Goal: Task Accomplishment & Management: Use online tool/utility

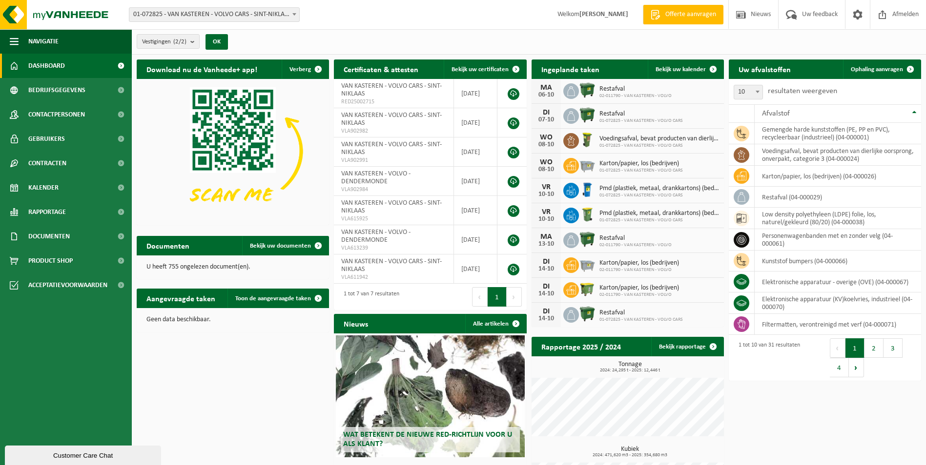
click at [296, 14] on b at bounding box center [294, 14] width 4 height 2
select select "6444"
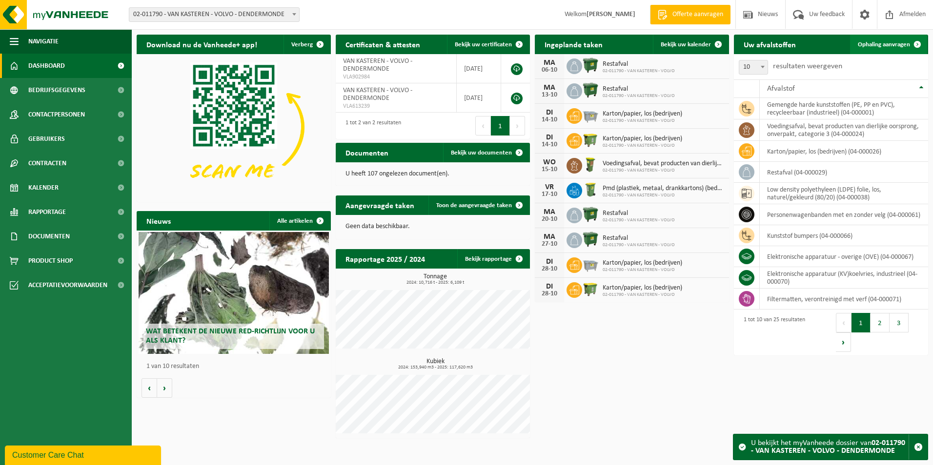
click at [879, 44] on span "Ophaling aanvragen" at bounding box center [884, 44] width 52 height 6
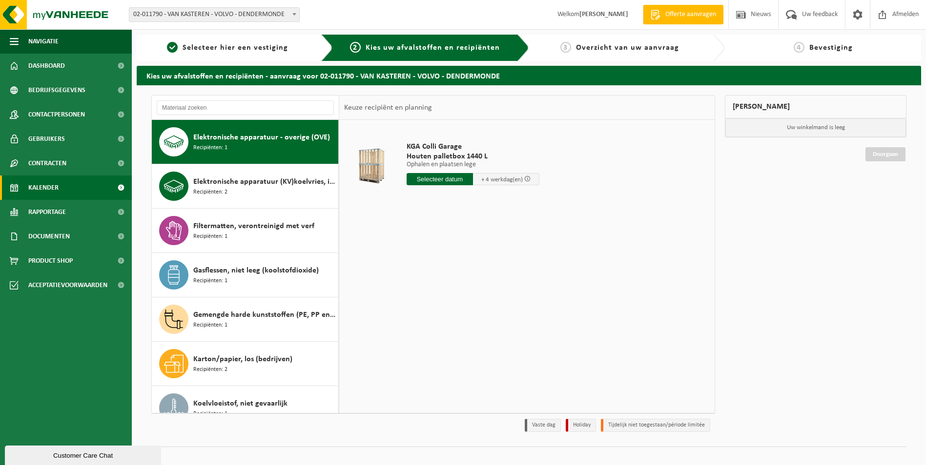
click at [49, 187] on span "Kalender" at bounding box center [43, 188] width 30 height 24
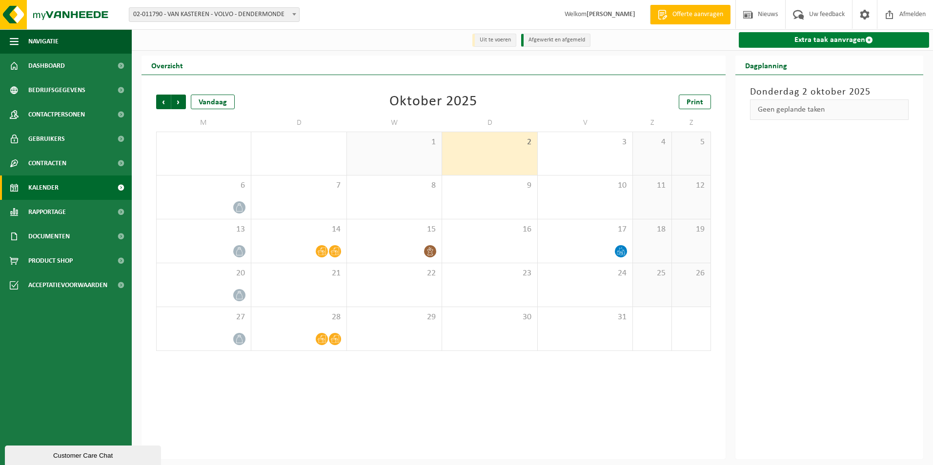
click at [833, 37] on link "Extra taak aanvragen" at bounding box center [834, 40] width 191 height 16
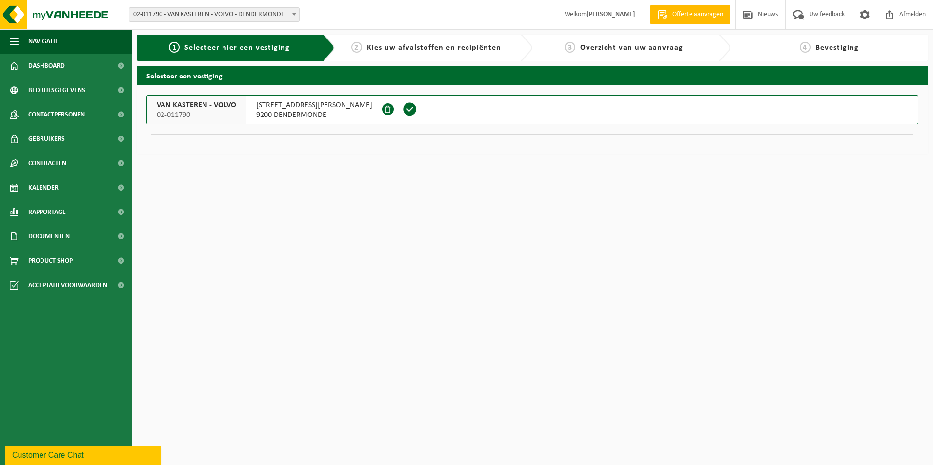
click at [289, 105] on span "STEENWEG VAN GREMBERGEN 17" at bounding box center [314, 106] width 116 height 10
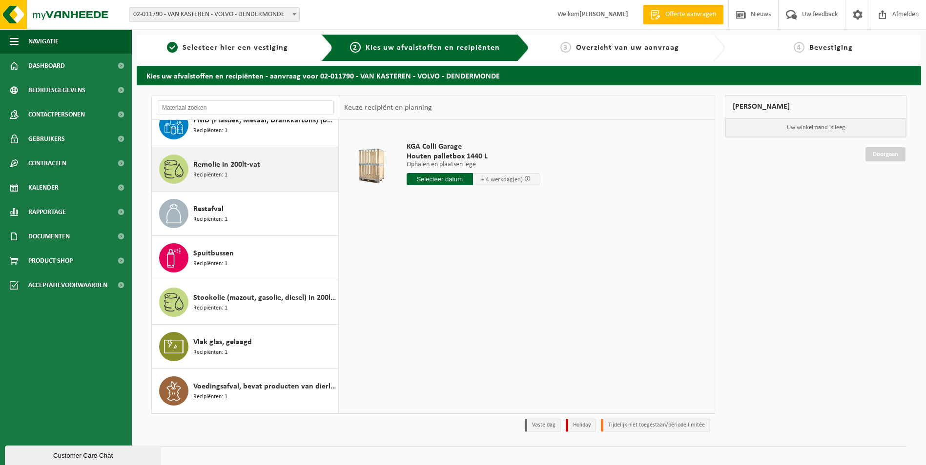
scroll to position [11, 0]
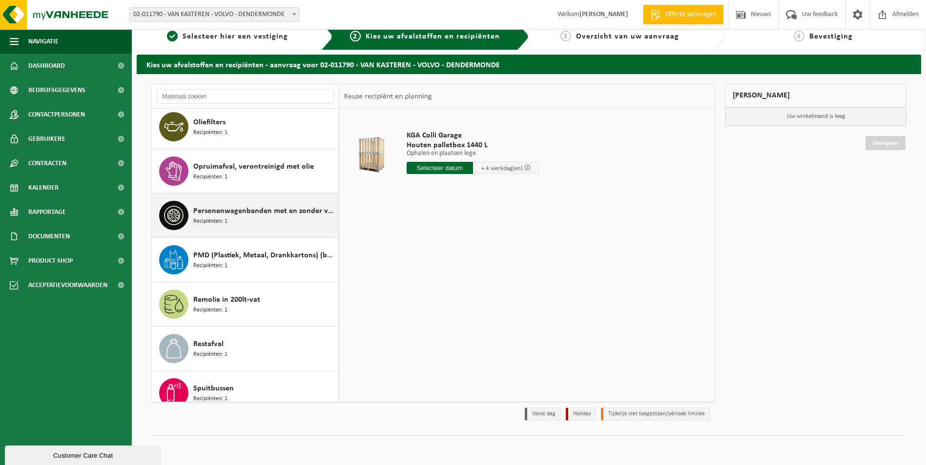
click at [253, 211] on span "Personenwagenbanden met en zonder velg" at bounding box center [264, 211] width 142 height 12
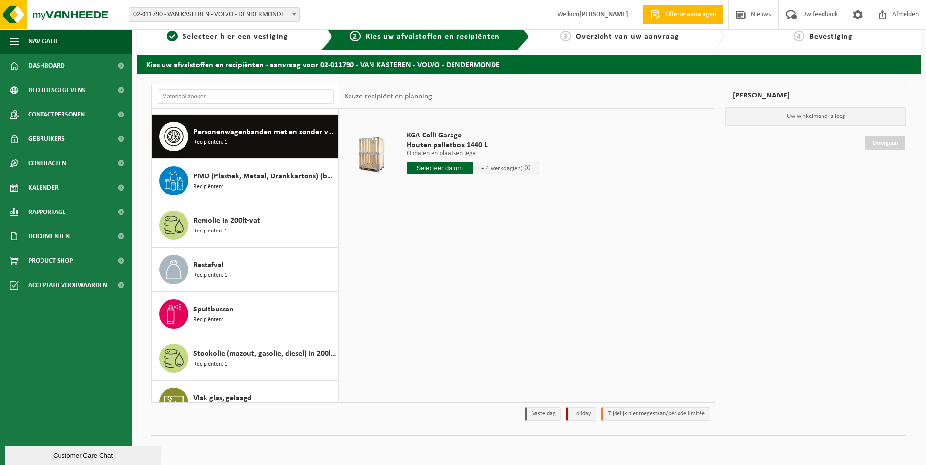
scroll to position [710, 0]
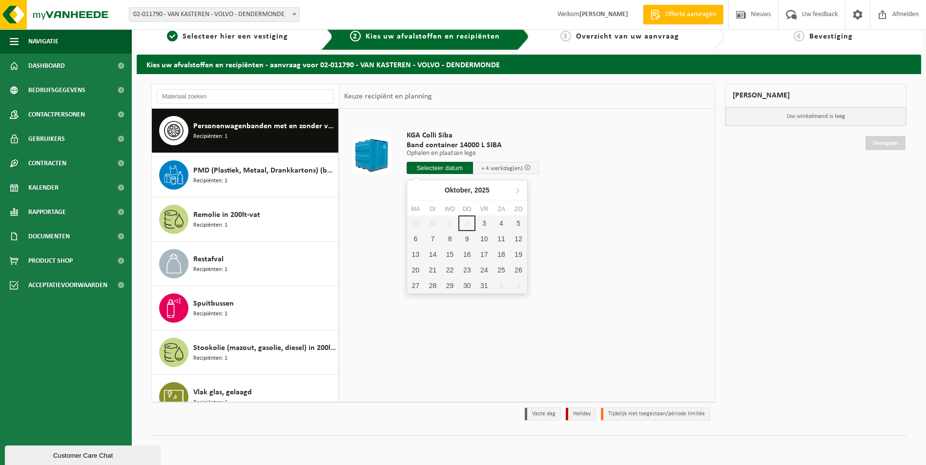
click at [450, 169] on input "text" at bounding box center [439, 168] width 66 height 12
click at [482, 222] on div "3" at bounding box center [483, 224] width 17 height 16
type input "Van 2025-10-03"
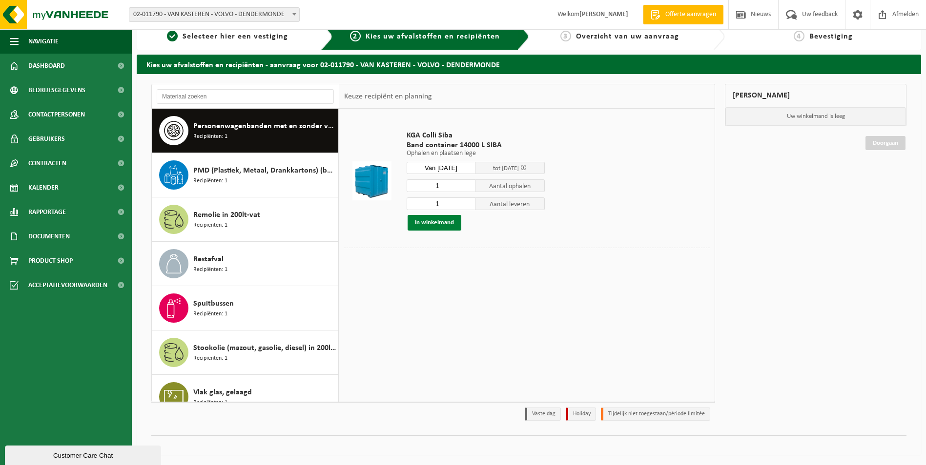
click at [443, 224] on button "In winkelmand" at bounding box center [434, 223] width 54 height 16
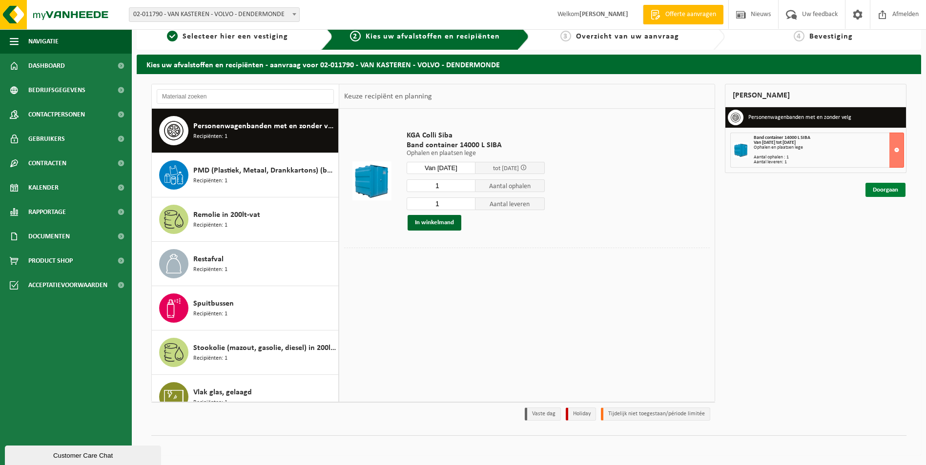
click at [883, 190] on link "Doorgaan" at bounding box center [885, 190] width 40 height 14
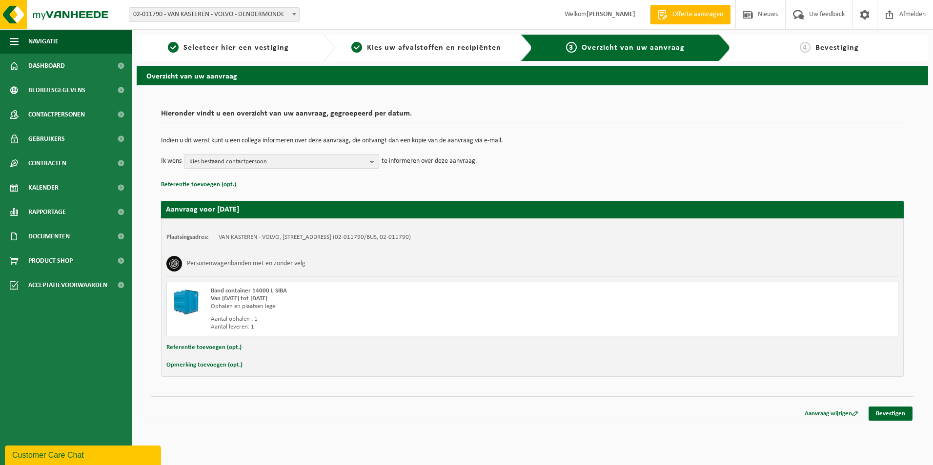
click at [372, 161] on b "button" at bounding box center [374, 162] width 9 height 14
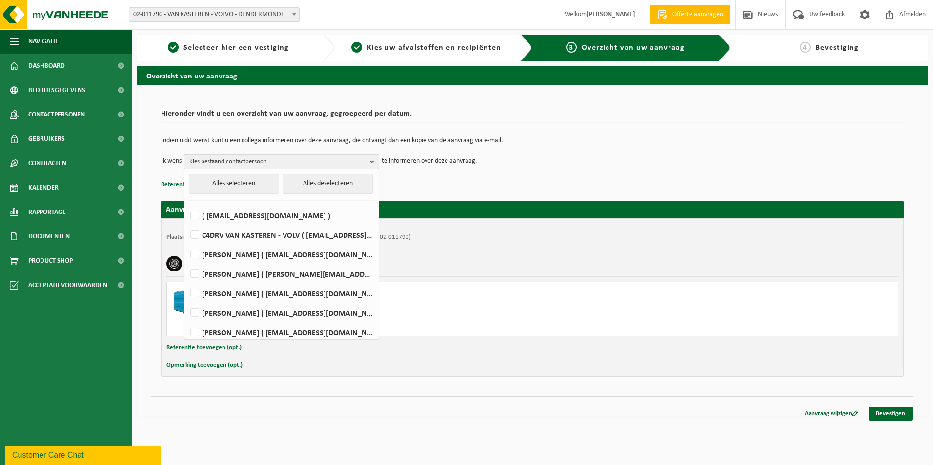
click at [372, 161] on b "button" at bounding box center [374, 162] width 9 height 14
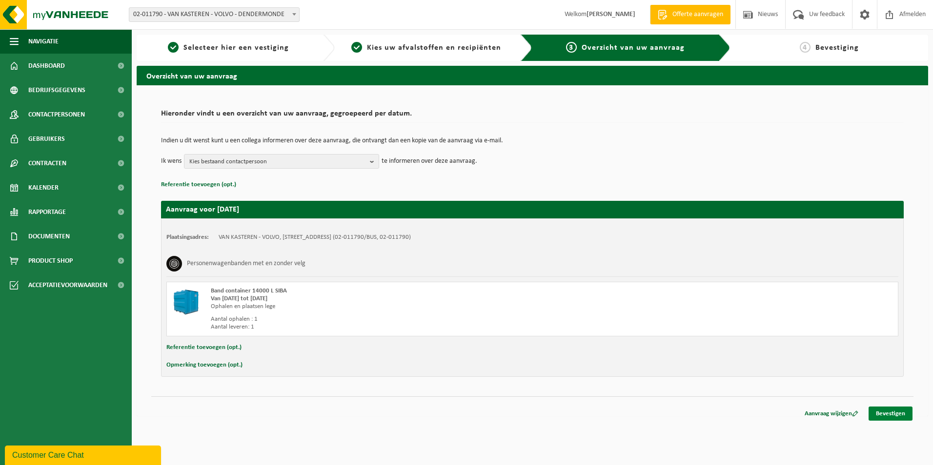
click at [893, 411] on link "Bevestigen" at bounding box center [890, 414] width 44 height 14
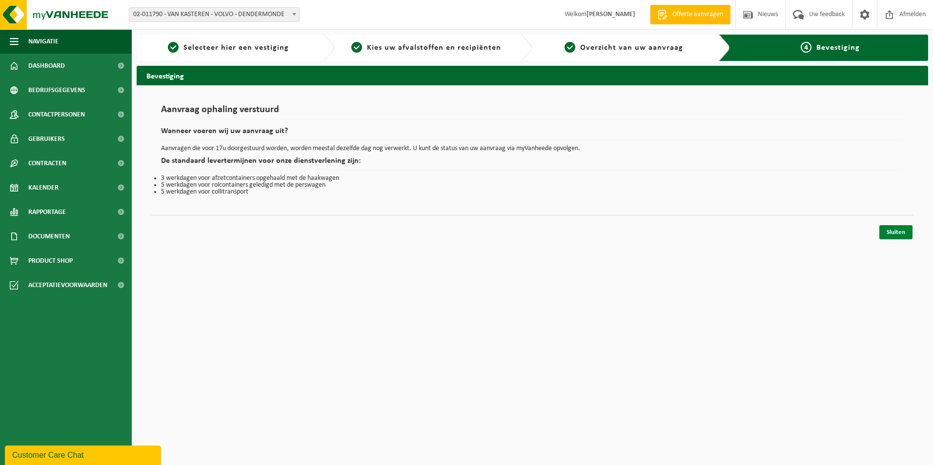
click at [898, 232] on link "Sluiten" at bounding box center [895, 232] width 33 height 14
